Goal: Information Seeking & Learning: Learn about a topic

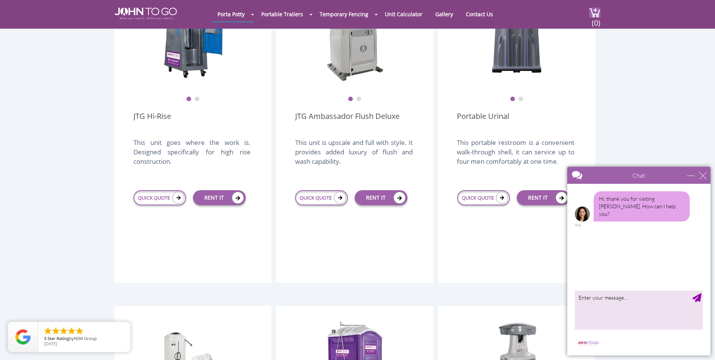
scroll to position [415, 0]
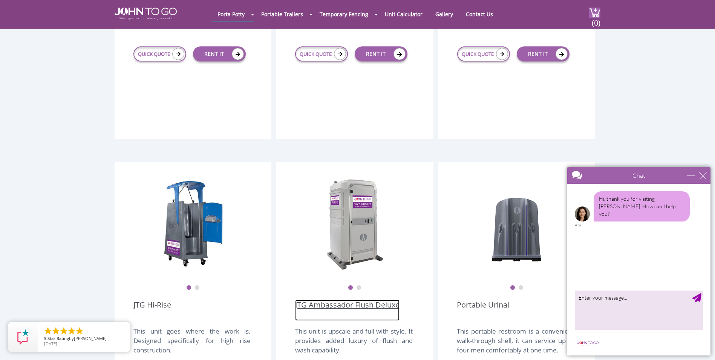
click at [381, 299] on link "JTG Ambassador Flush Deluxe" at bounding box center [347, 309] width 104 height 21
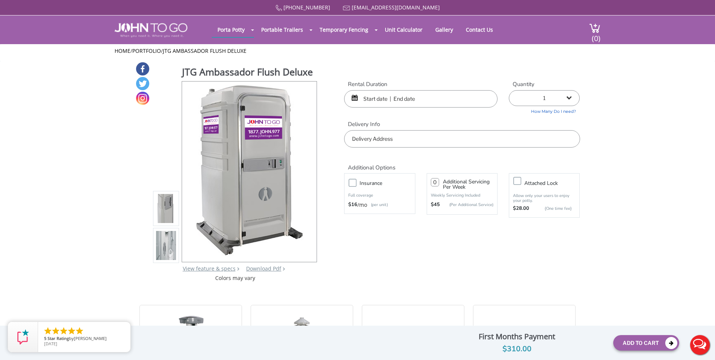
click at [167, 208] on img at bounding box center [166, 209] width 20 height 178
click at [166, 238] on img at bounding box center [166, 245] width 20 height 178
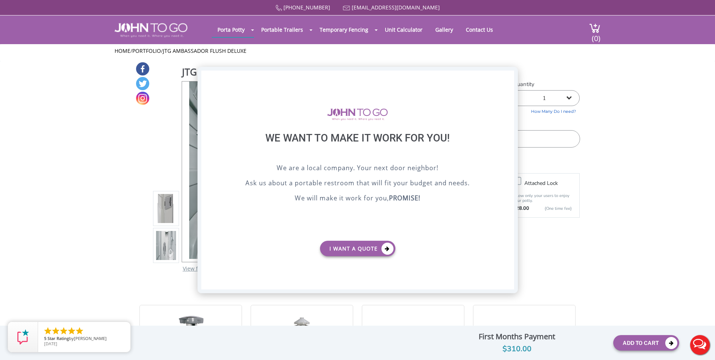
click at [509, 78] on div "X" at bounding box center [508, 77] width 12 height 13
